Goal: Transaction & Acquisition: Purchase product/service

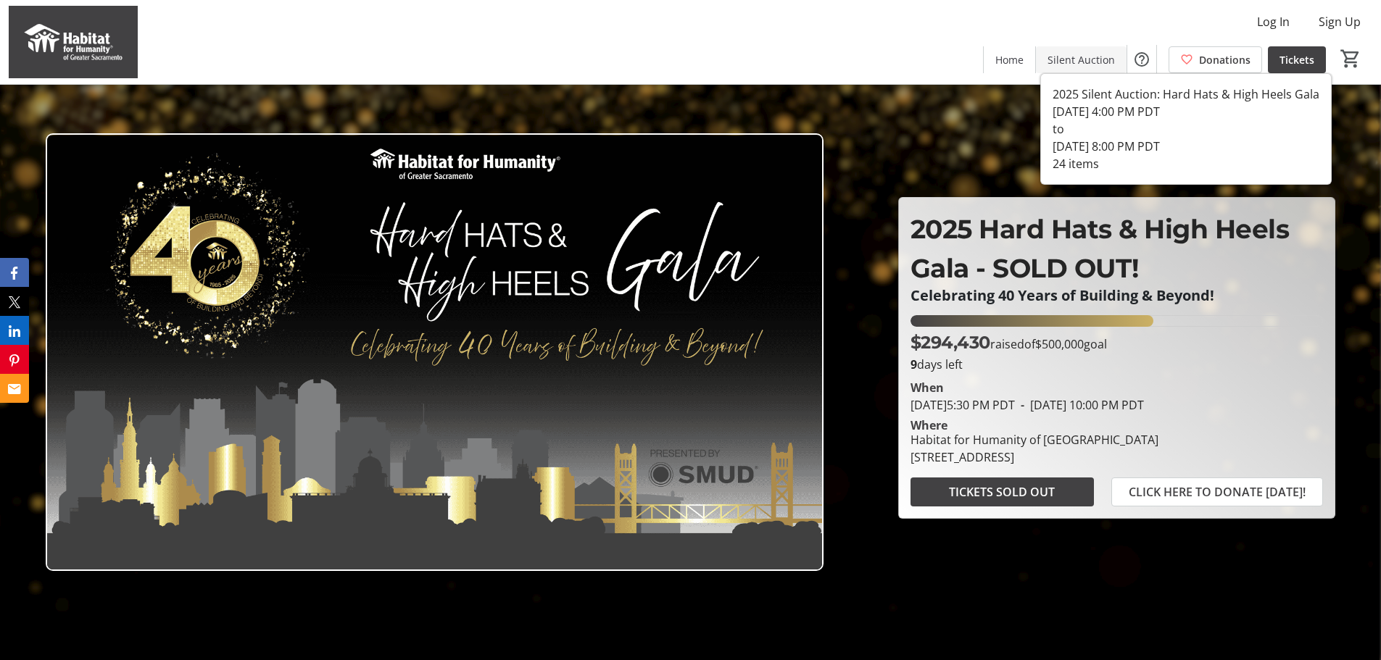
click at [1061, 57] on span "Silent Auction" at bounding box center [1081, 59] width 67 height 15
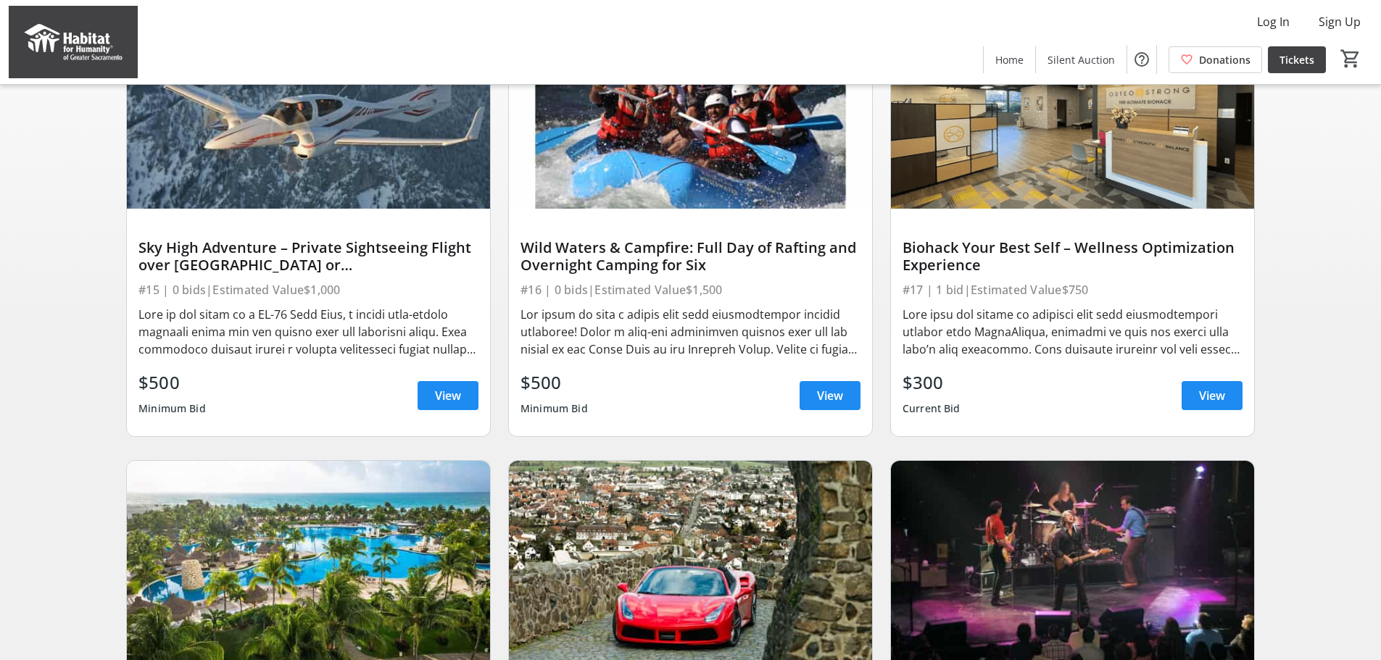
scroll to position [217, 0]
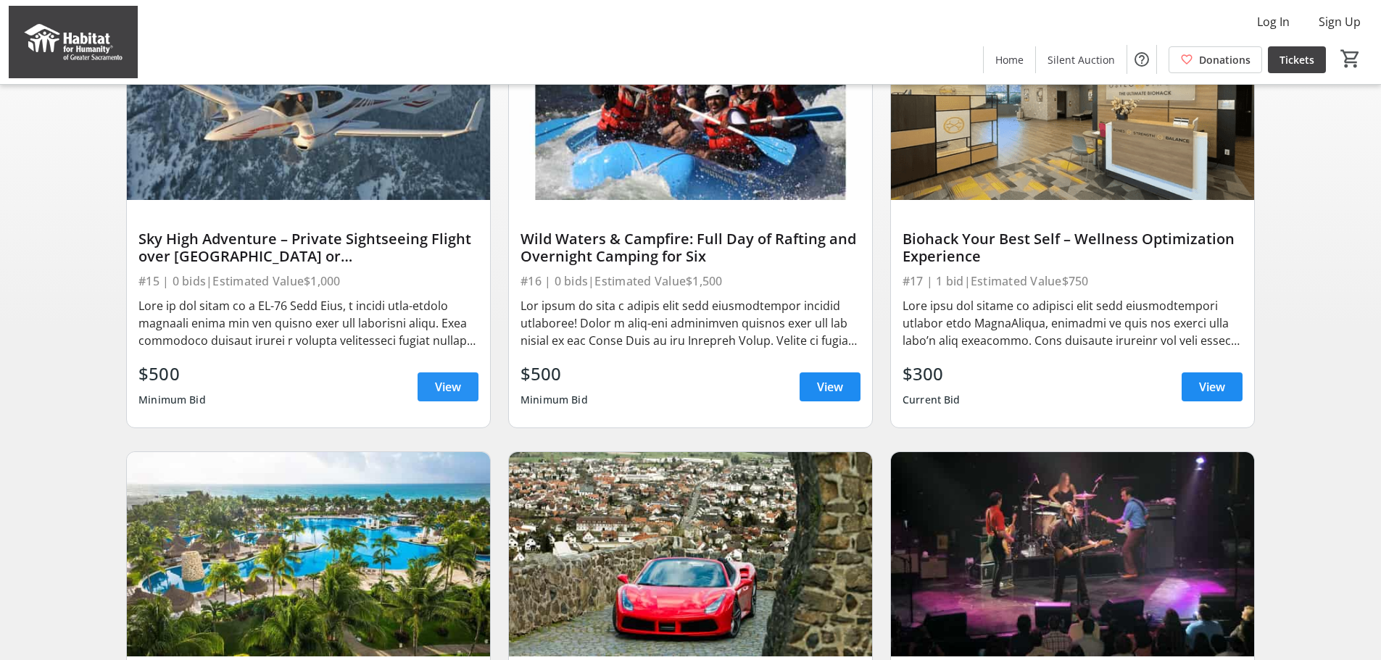
click at [459, 396] on span "View" at bounding box center [448, 386] width 26 height 17
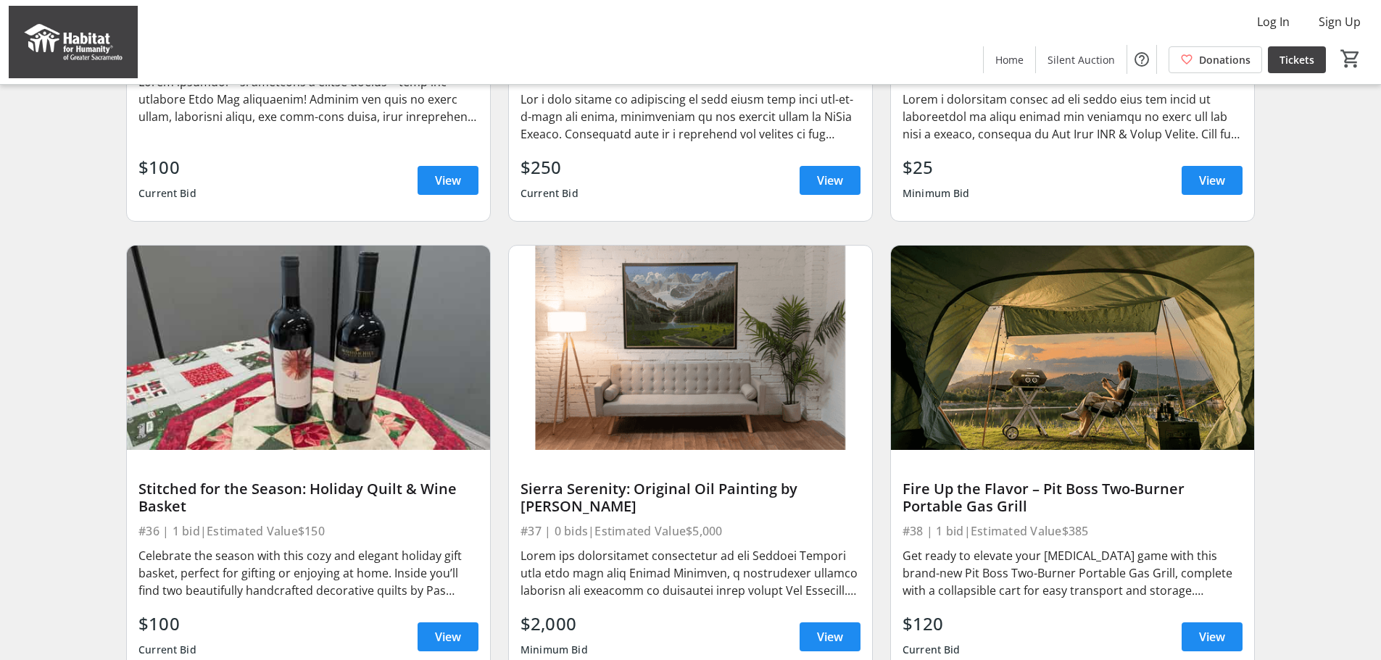
scroll to position [3238, 0]
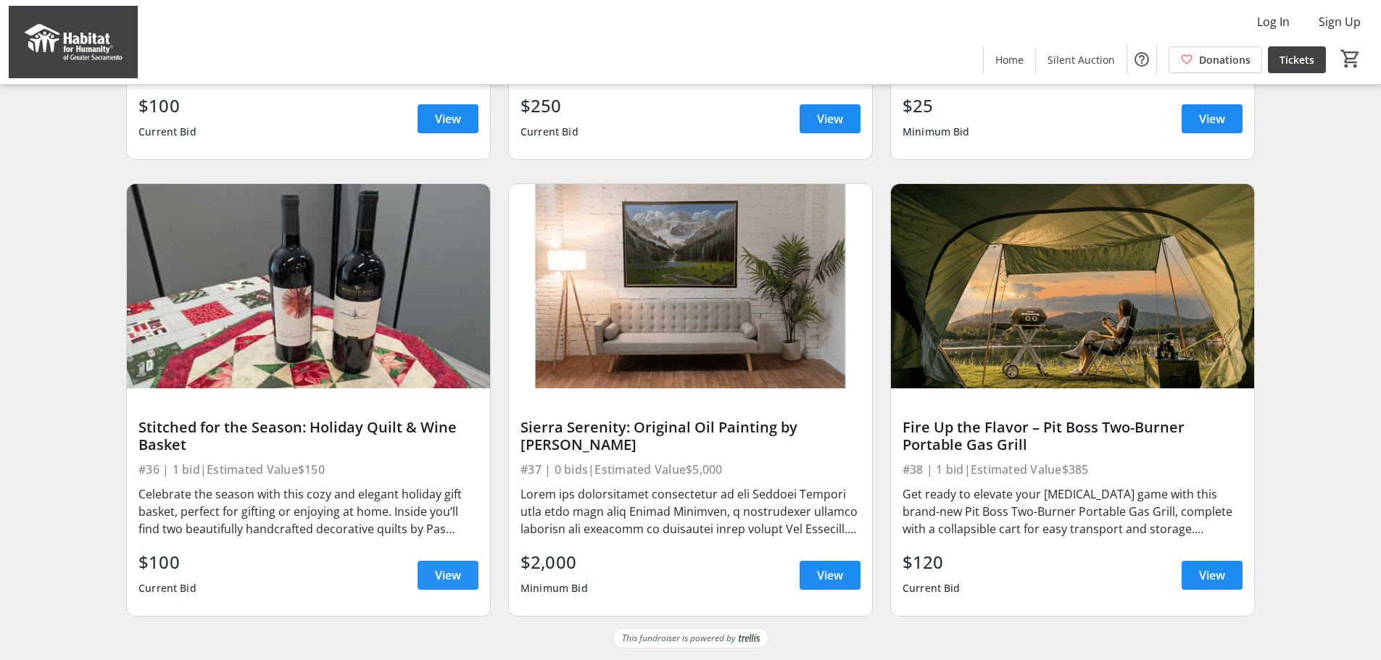
click at [436, 580] on span "View" at bounding box center [448, 575] width 26 height 17
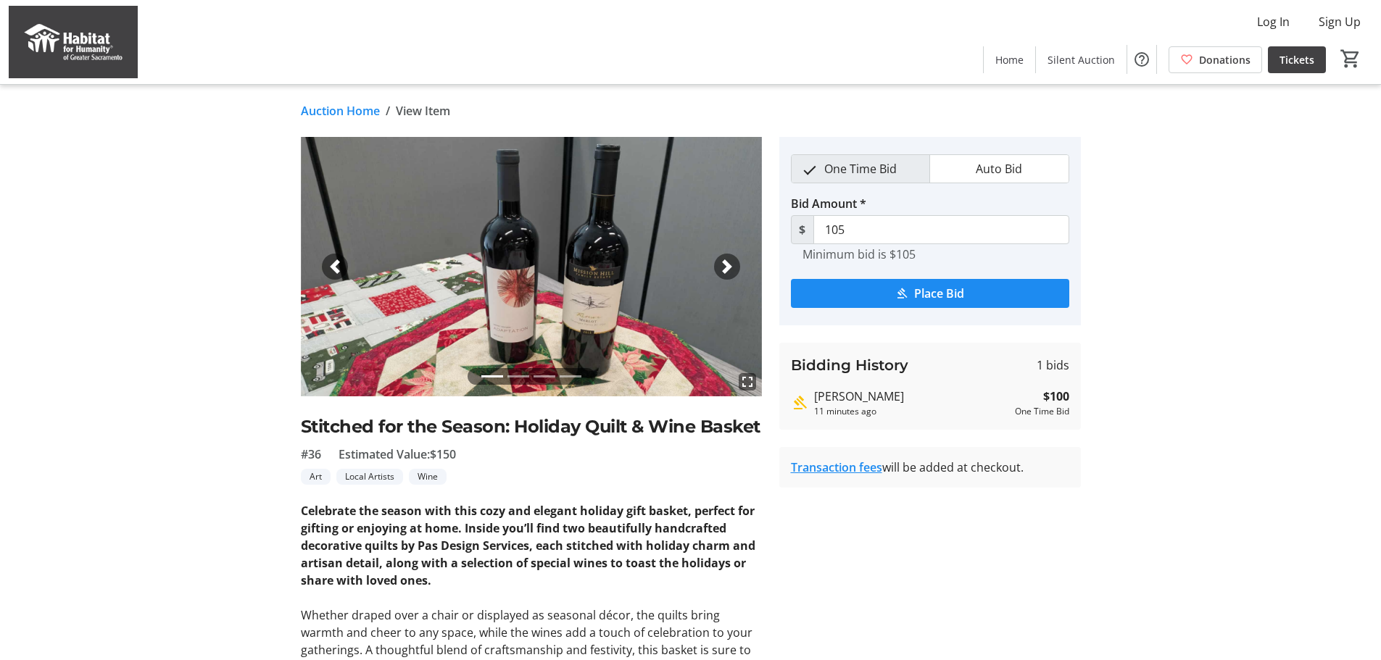
click at [729, 270] on span "button" at bounding box center [727, 267] width 14 height 14
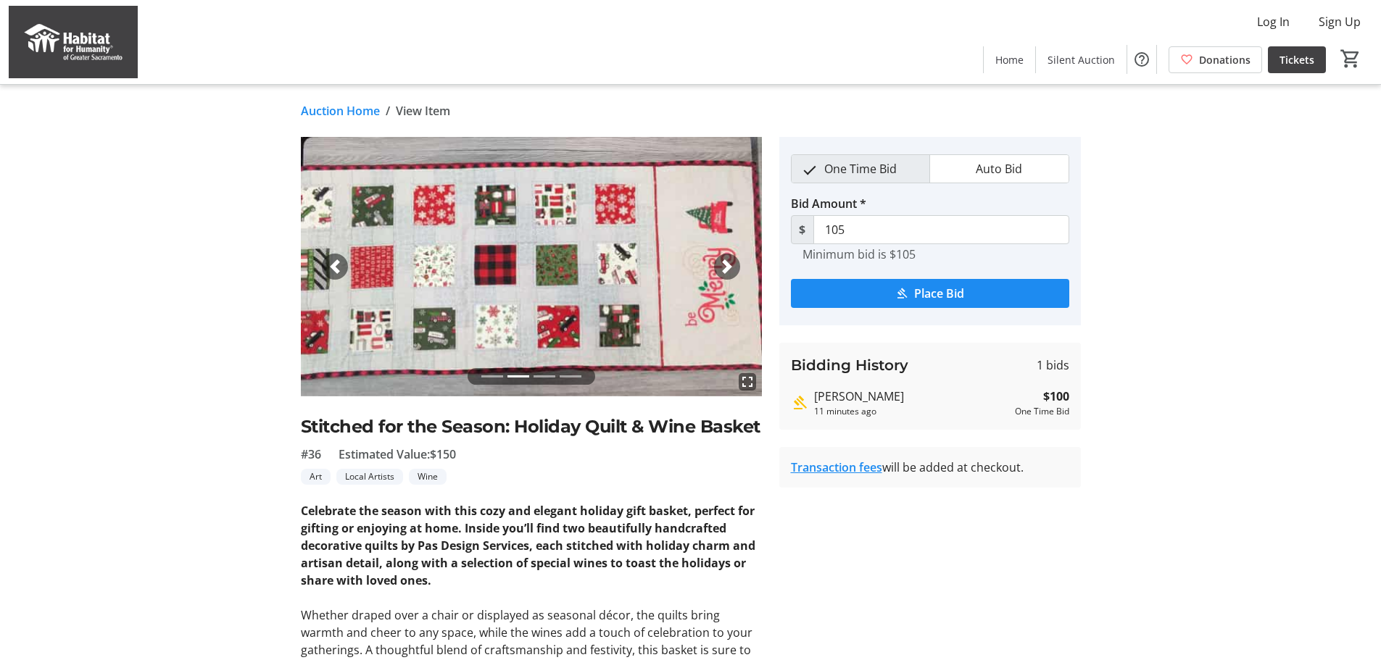
click at [729, 270] on span "button" at bounding box center [727, 267] width 14 height 14
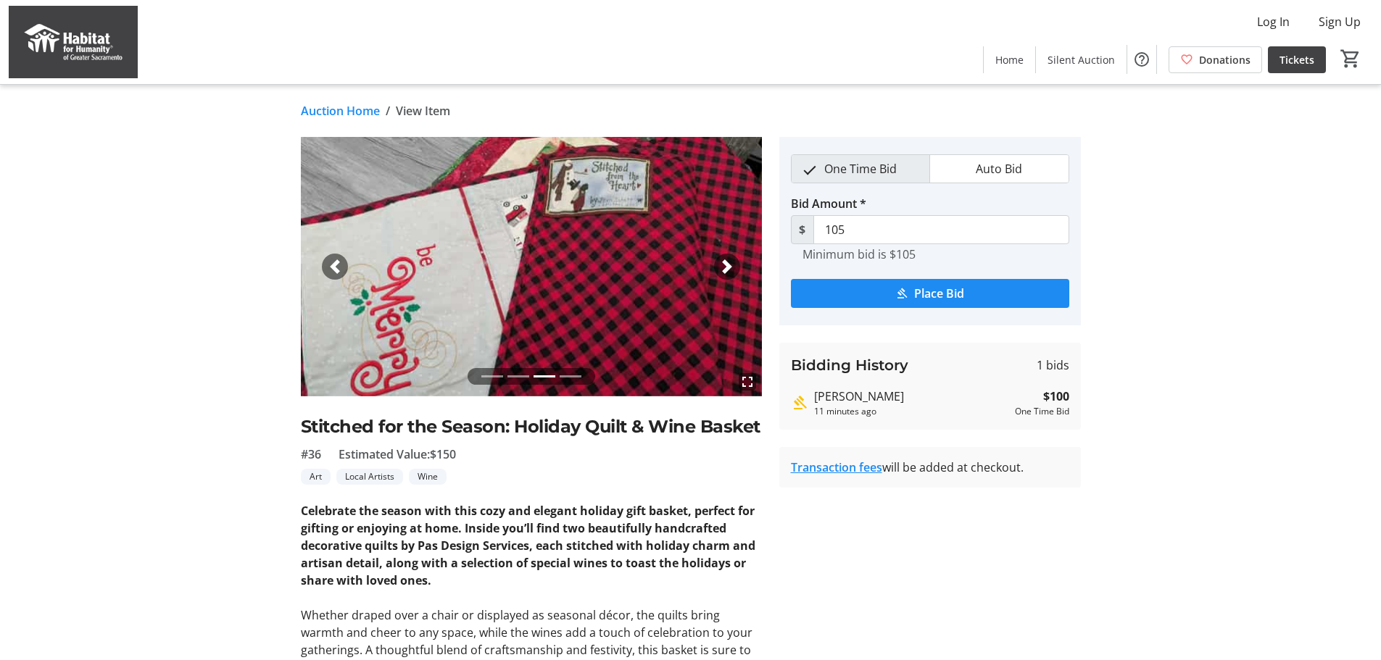
click at [729, 270] on span "button" at bounding box center [727, 267] width 14 height 14
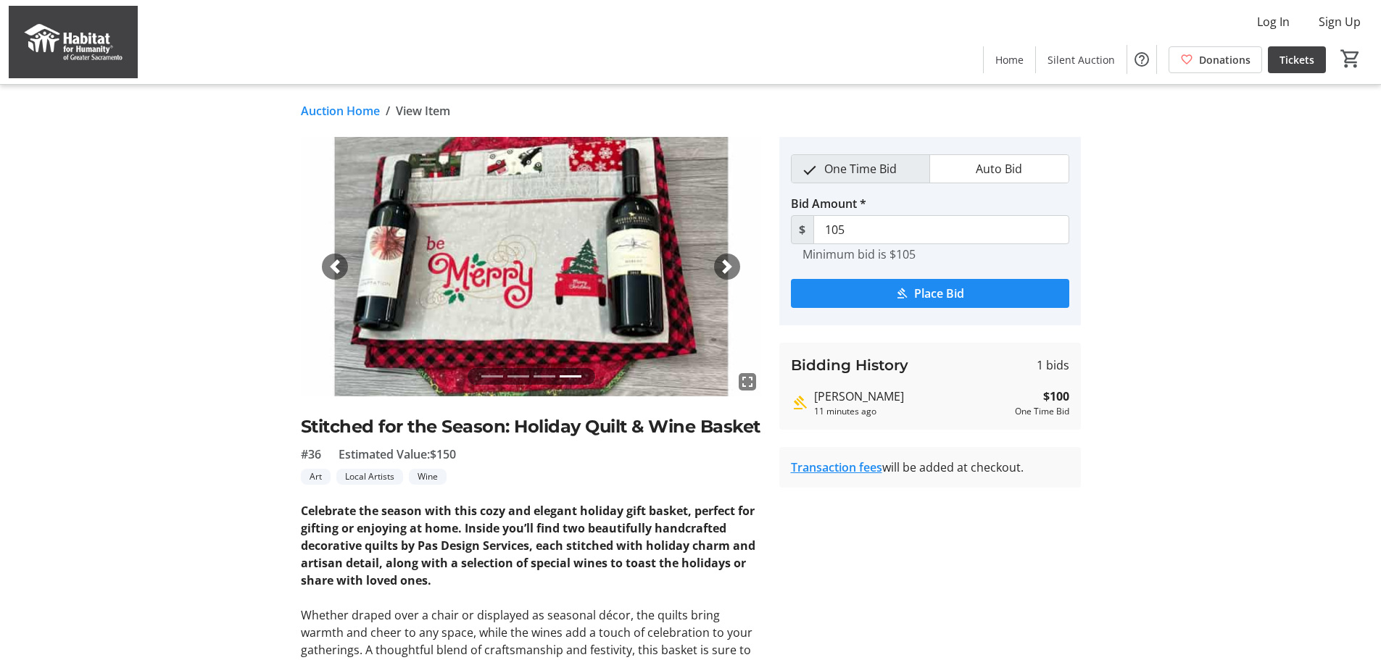
click at [729, 270] on span "button" at bounding box center [727, 267] width 14 height 14
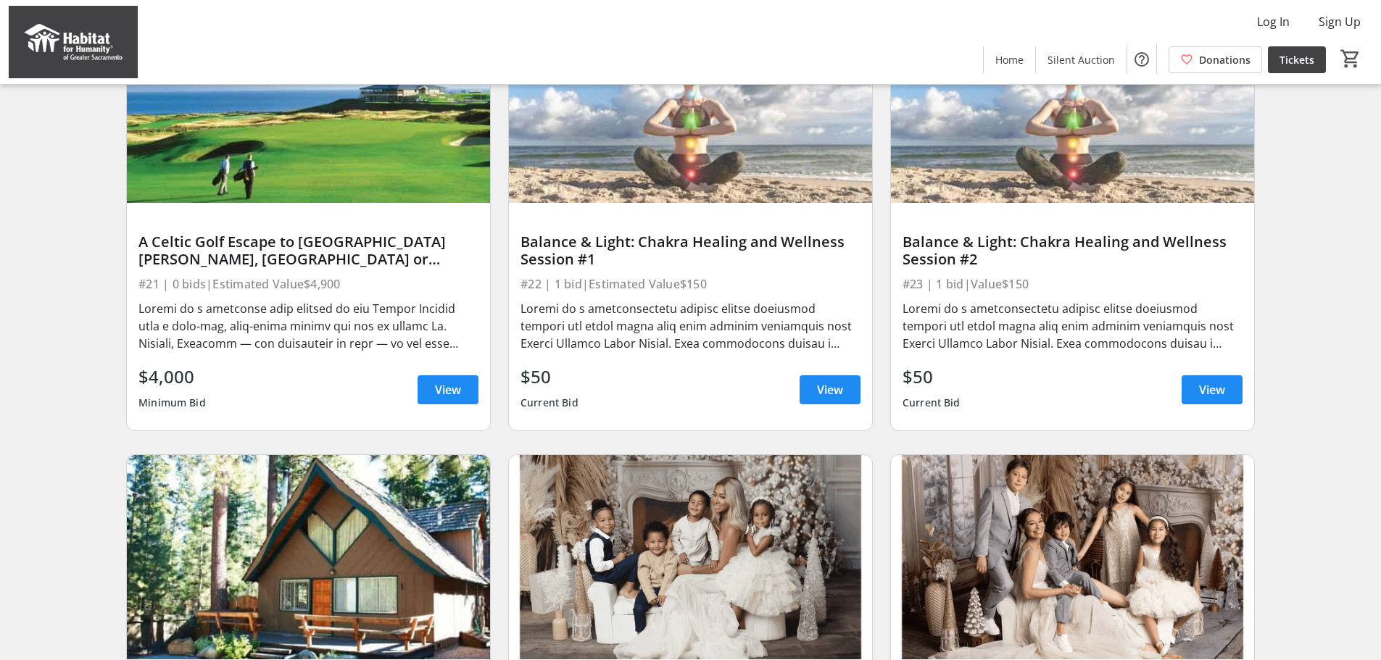
scroll to position [1063, 0]
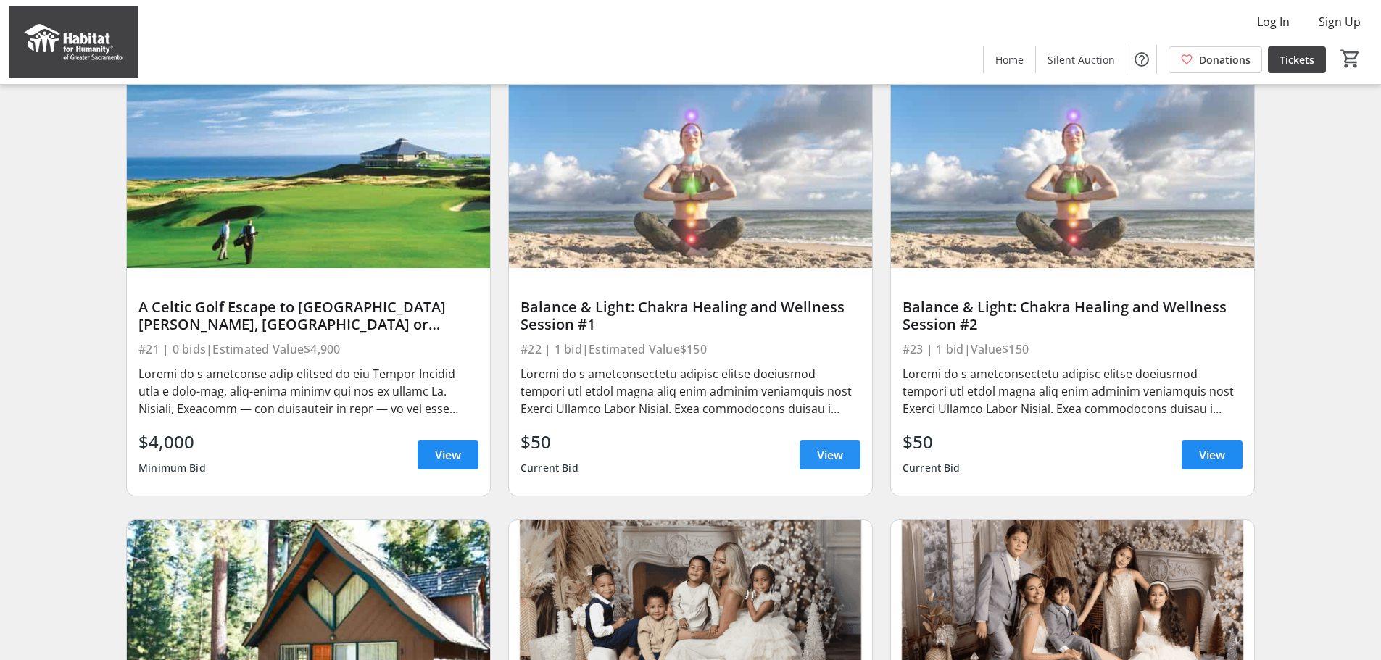
click at [824, 464] on span "View" at bounding box center [830, 455] width 26 height 17
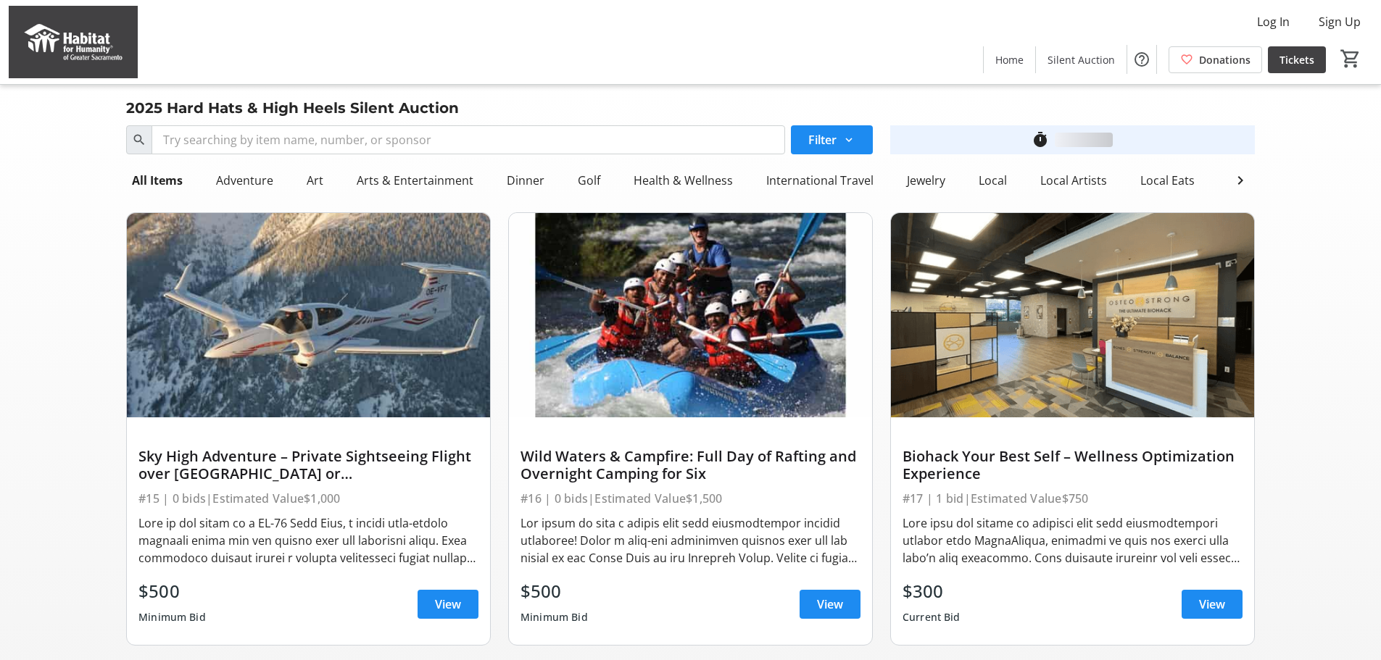
scroll to position [1063, 0]
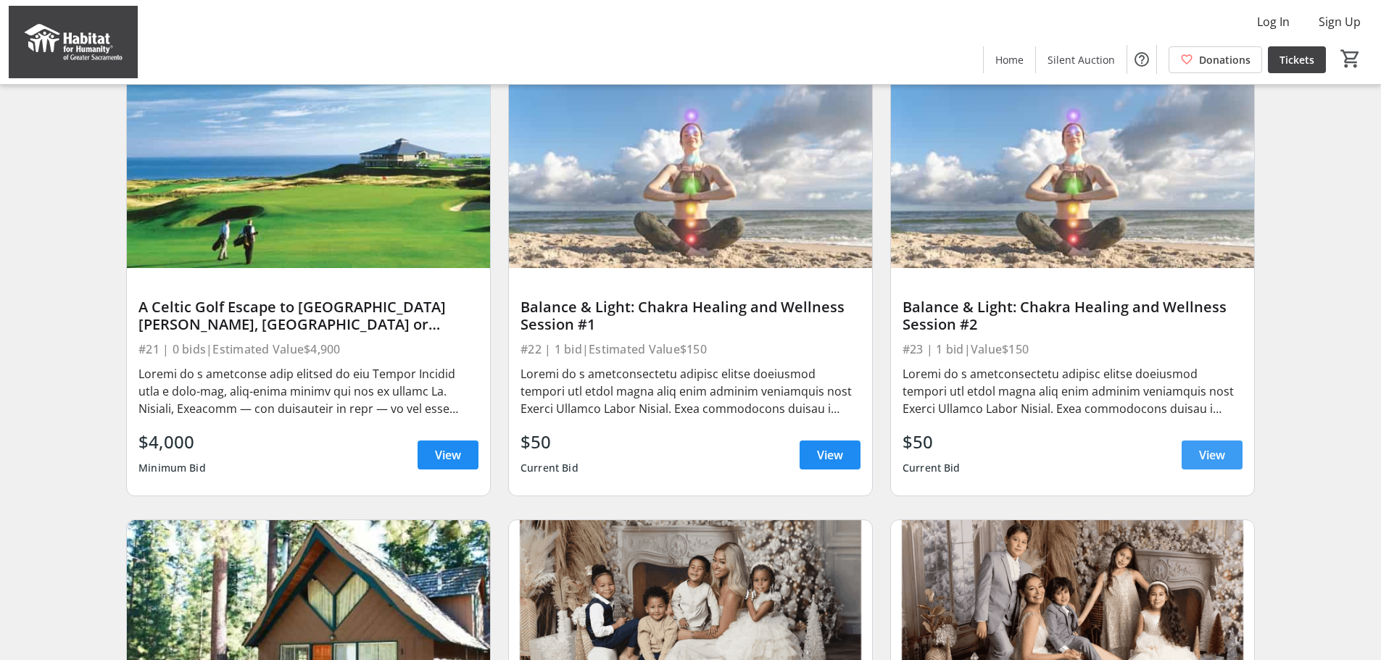
click at [1203, 462] on span "View" at bounding box center [1212, 455] width 26 height 17
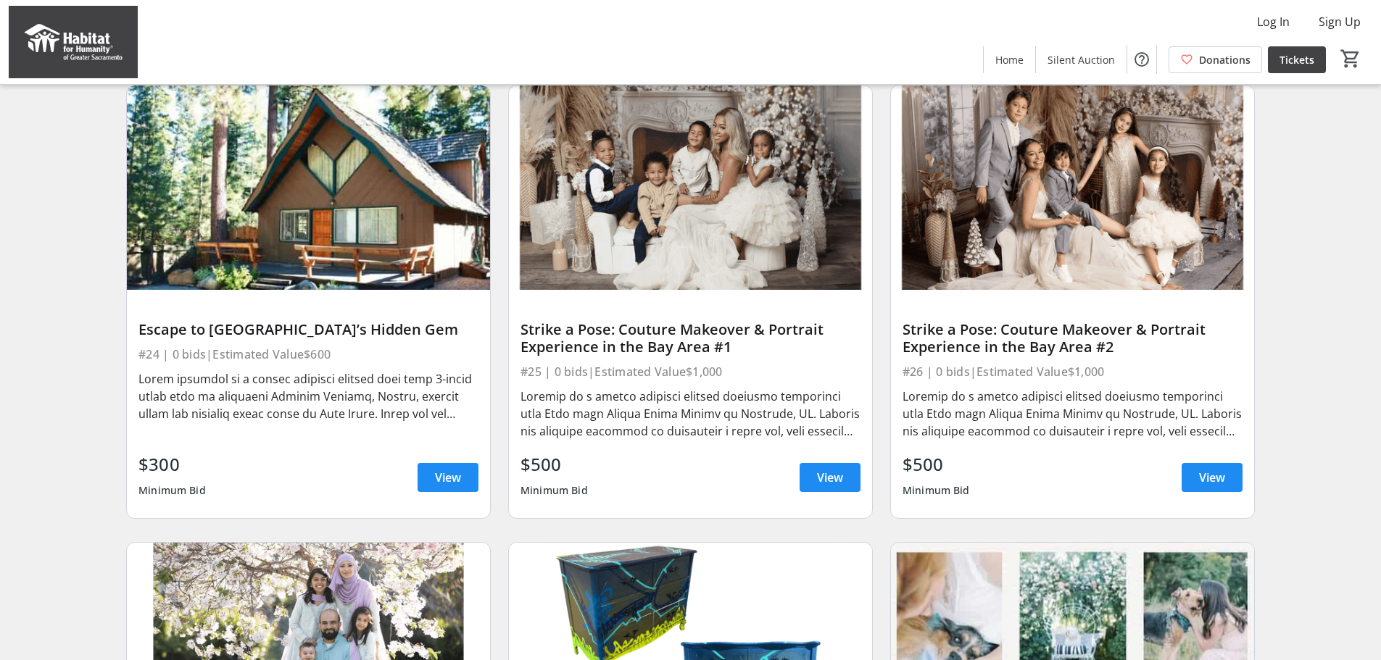
scroll to position [1788, 0]
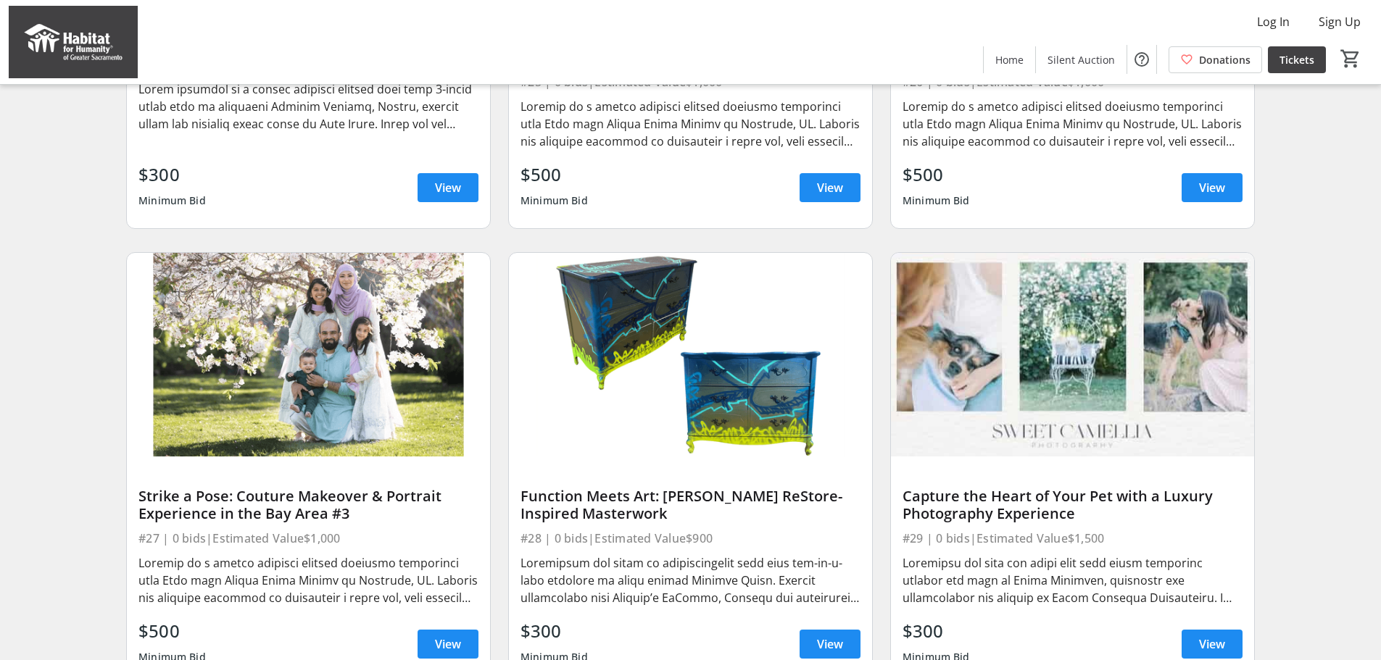
click at [683, 402] on img at bounding box center [690, 355] width 363 height 204
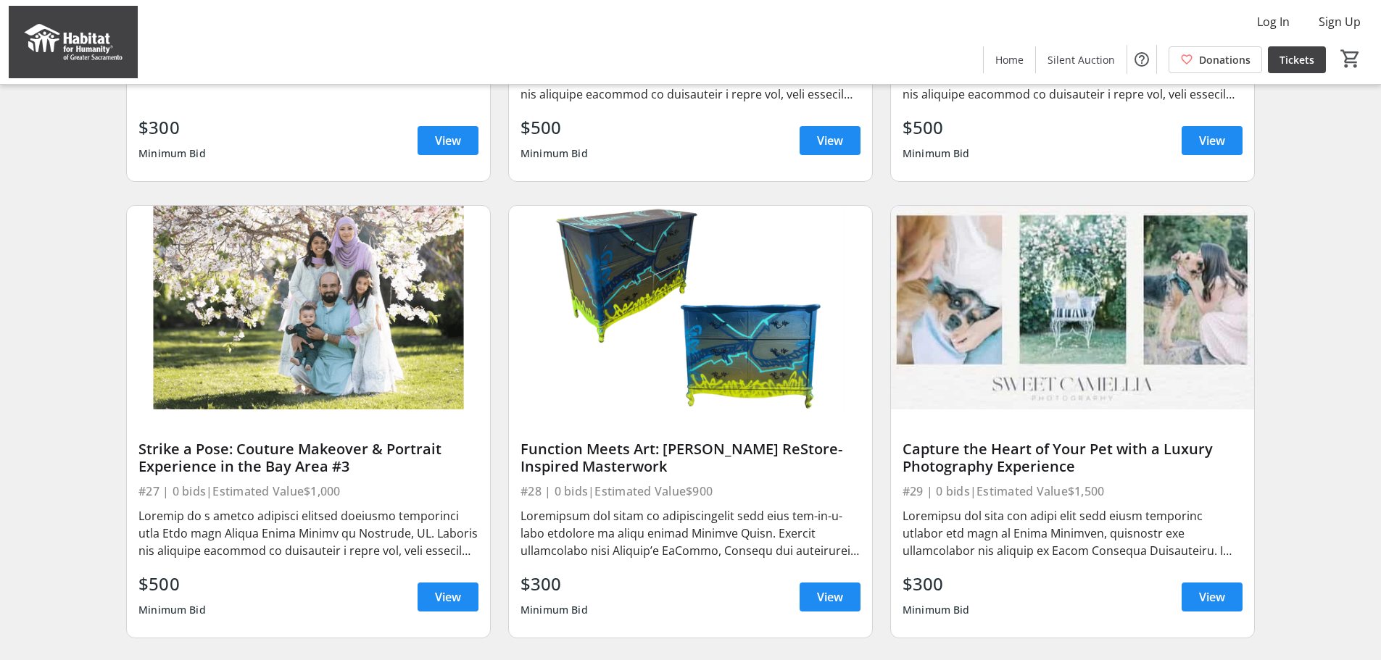
scroll to position [1933, 0]
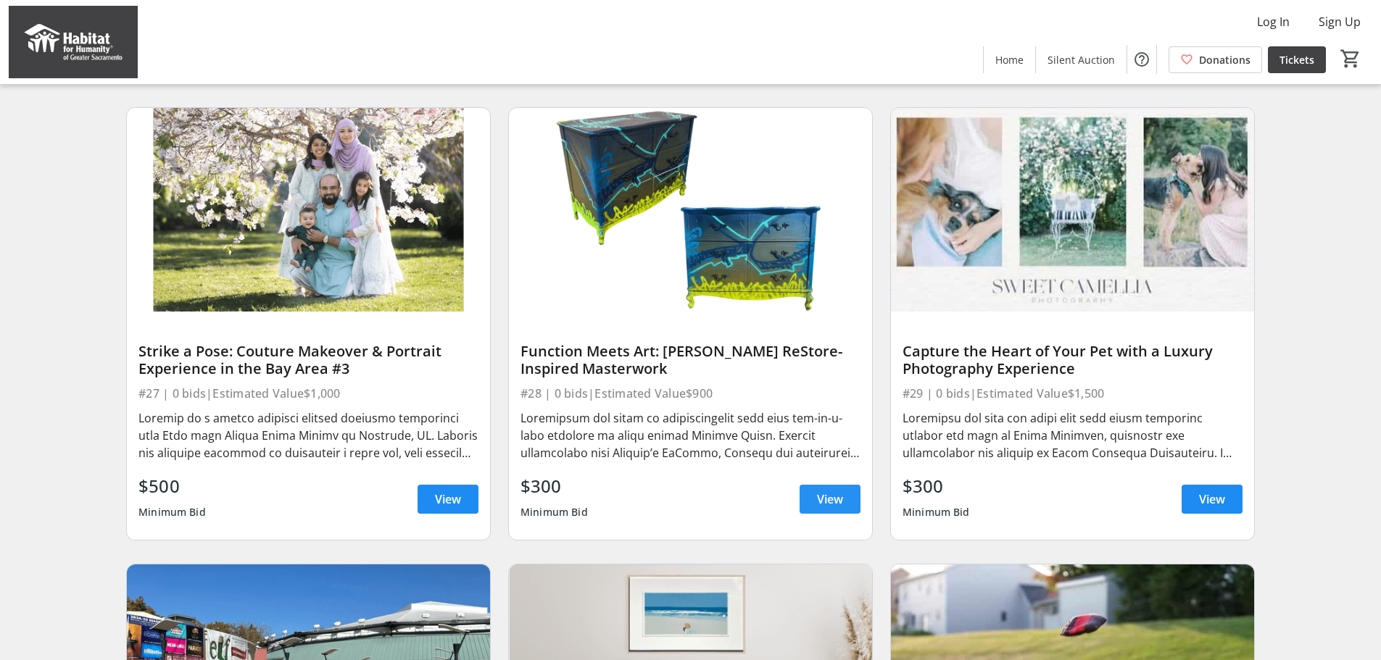
click at [812, 509] on span at bounding box center [830, 499] width 61 height 35
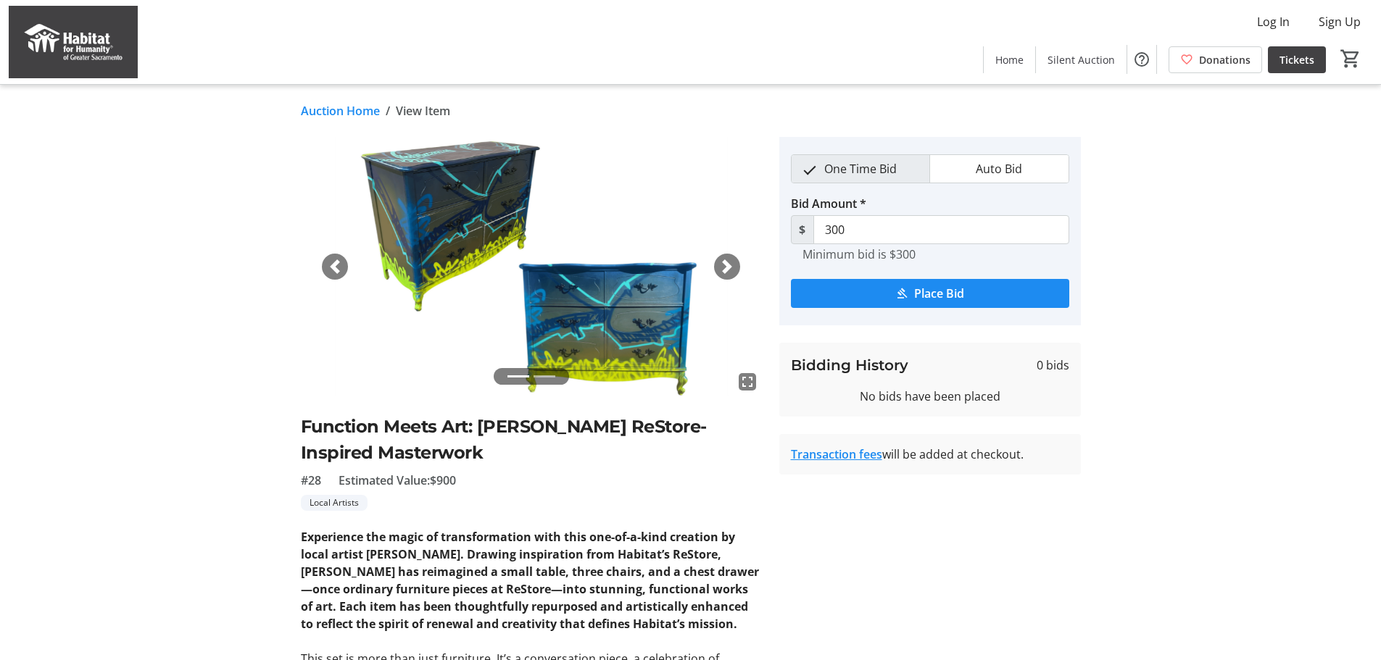
click at [724, 267] on span "button" at bounding box center [727, 267] width 14 height 14
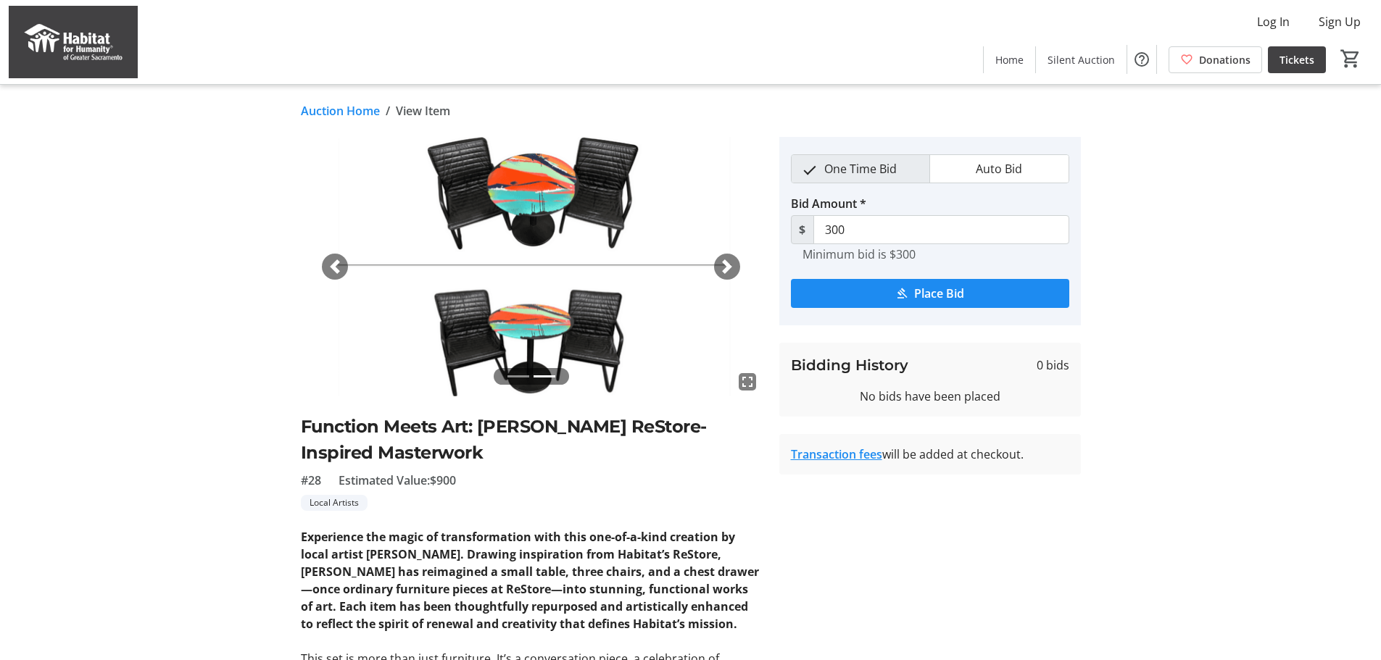
click at [724, 267] on span "button" at bounding box center [727, 267] width 14 height 14
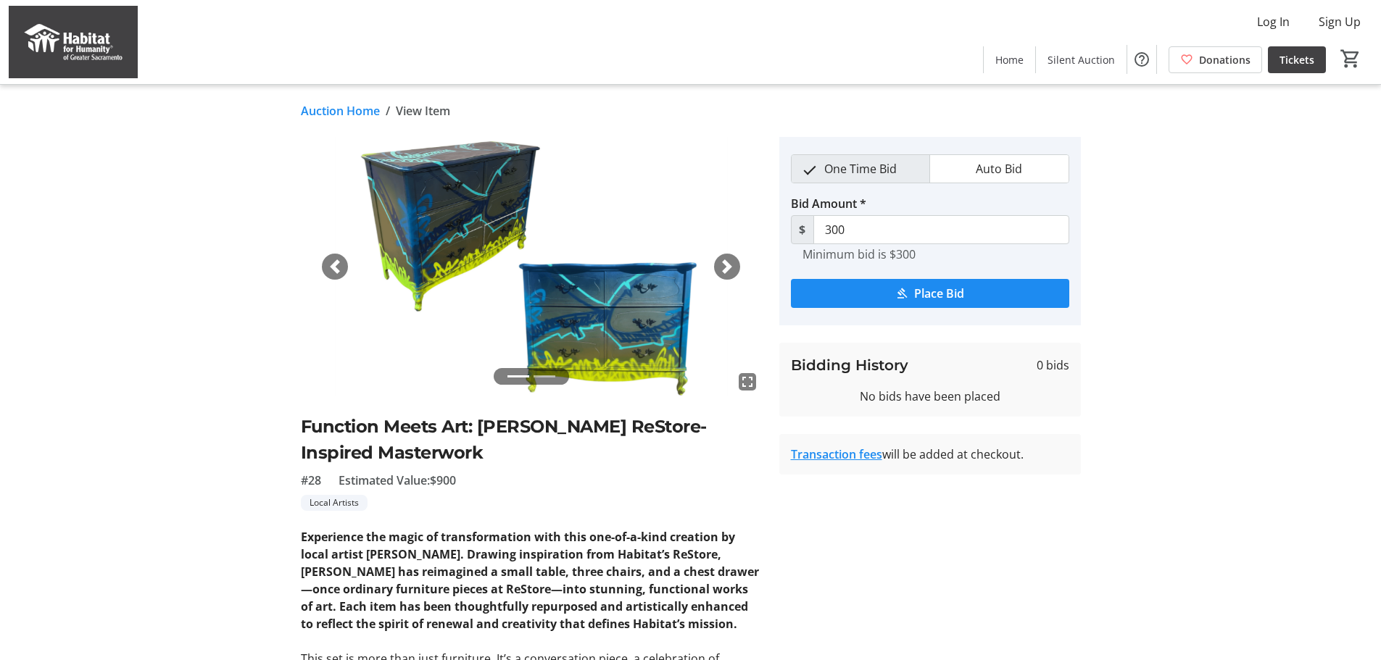
click at [724, 267] on span "button" at bounding box center [727, 267] width 14 height 14
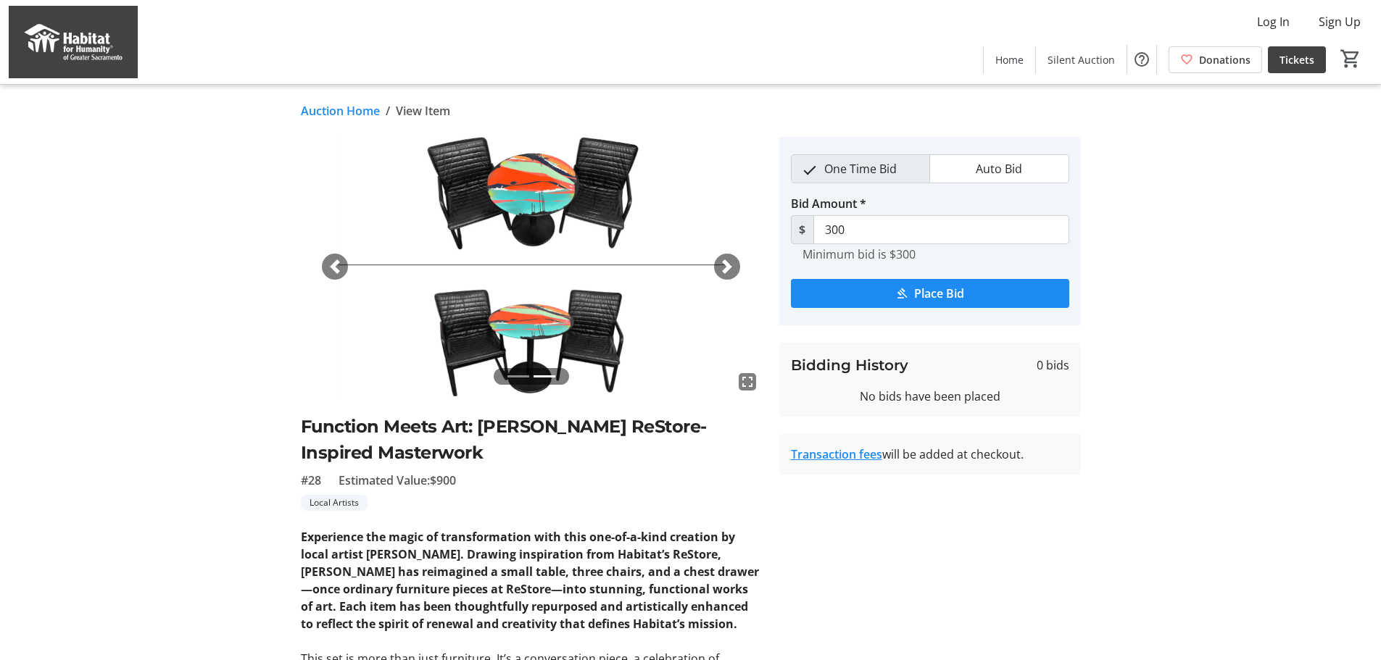
click at [724, 267] on span "button" at bounding box center [727, 267] width 14 height 14
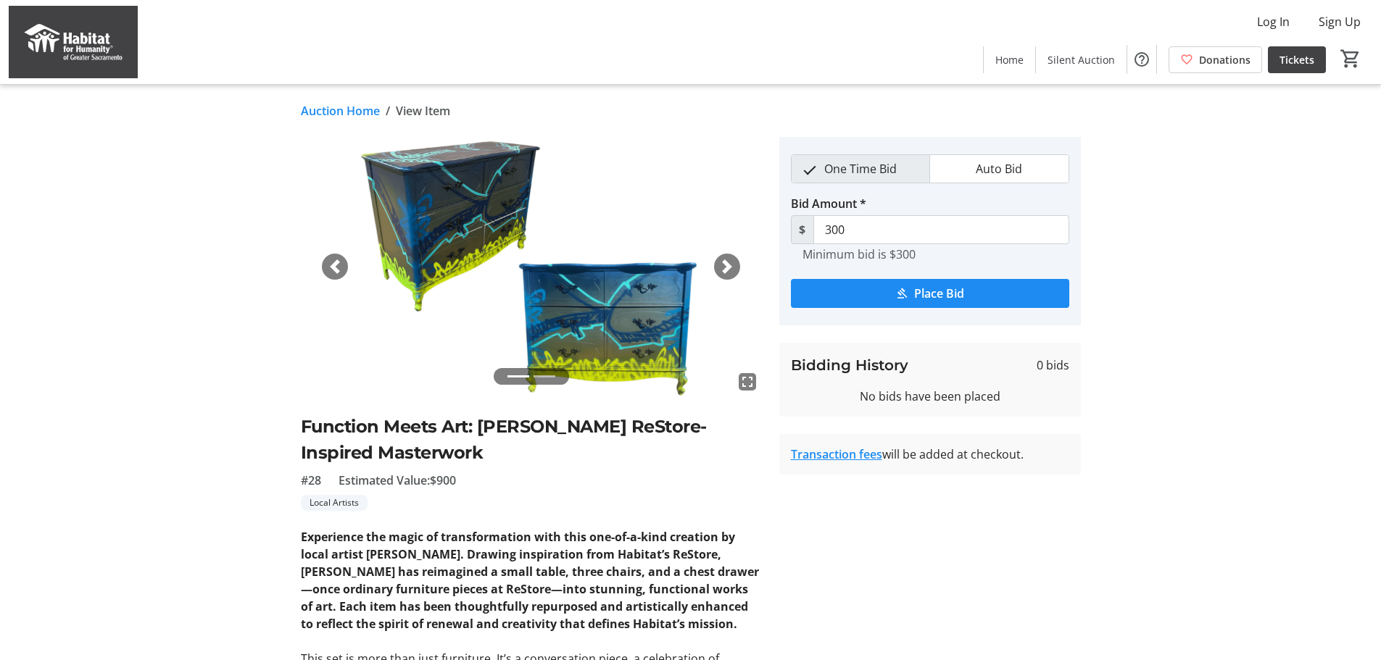
click at [724, 267] on span "button" at bounding box center [727, 267] width 14 height 14
